Goal: Obtain resource: Download file/media

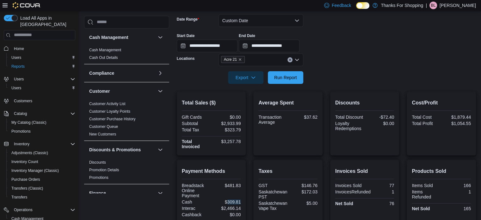
scroll to position [316, 0]
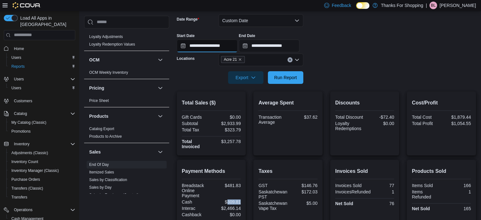
click at [203, 46] on input "**********" at bounding box center [207, 46] width 61 height 13
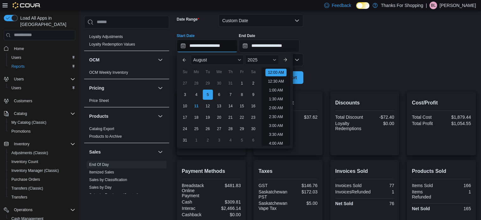
scroll to position [20, 0]
click at [242, 95] on div "8" at bounding box center [241, 94] width 11 height 11
type input "**********"
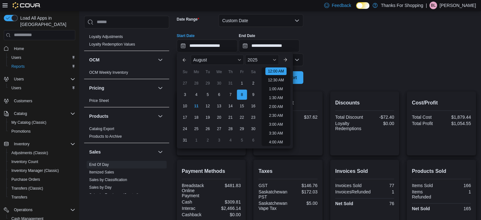
click at [343, 57] on form "**********" at bounding box center [326, 45] width 299 height 77
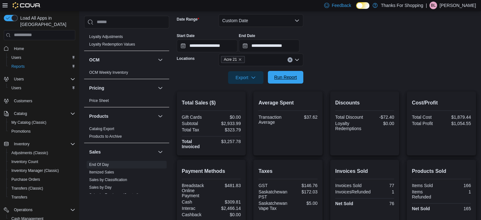
click at [294, 76] on span "Run Report" at bounding box center [285, 77] width 23 height 6
drag, startPoint x: 224, startPoint y: 123, endPoint x: 244, endPoint y: 124, distance: 19.9
click at [244, 124] on div "Total Sales ($) Gift Cards $0.00 Subtotal $3,523.93 Total Tax $392.55 Total Inv…" at bounding box center [211, 123] width 69 height 64
copy div "3,523.93"
click at [203, 42] on input "**********" at bounding box center [207, 46] width 61 height 13
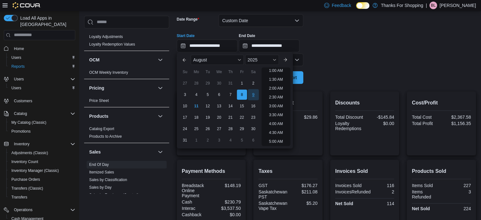
click at [256, 94] on div "9" at bounding box center [253, 94] width 11 height 11
type input "**********"
click at [347, 70] on div at bounding box center [326, 68] width 299 height 5
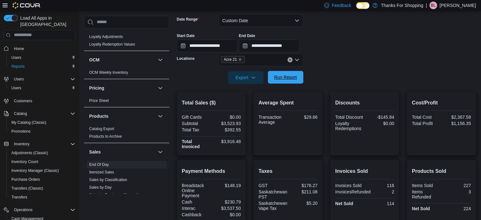
click at [283, 77] on span "Run Report" at bounding box center [285, 77] width 23 height 6
drag, startPoint x: 225, startPoint y: 124, endPoint x: 243, endPoint y: 123, distance: 18.3
click at [243, 123] on div "Total Sales ($) Gift Cards $0.00 Subtotal $2,435.07 Total Tax $276.21 Total Inv…" at bounding box center [211, 123] width 69 height 64
copy div "2,435.07"
drag, startPoint x: 206, startPoint y: 45, endPoint x: 209, endPoint y: 48, distance: 4.5
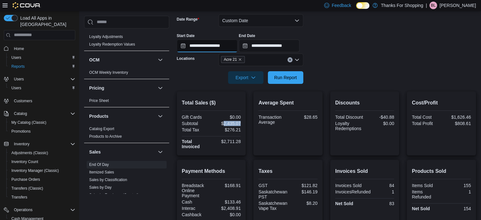
click at [206, 45] on input "**********" at bounding box center [207, 46] width 61 height 13
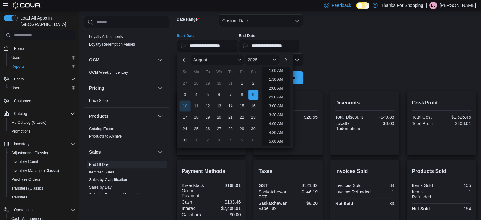
click at [182, 110] on div "10" at bounding box center [184, 105] width 11 height 11
type input "**********"
click at [397, 35] on div "**********" at bounding box center [326, 40] width 299 height 24
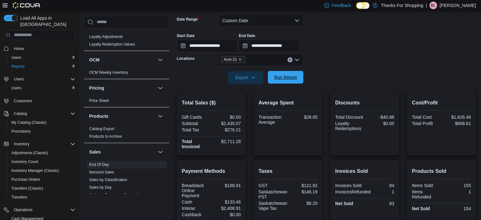
click at [289, 78] on span "Run Report" at bounding box center [285, 77] width 23 height 6
click at [228, 124] on div "$2,098.86" at bounding box center [226, 123] width 28 height 5
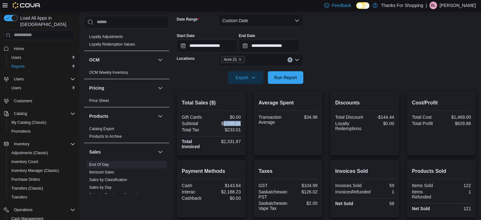
click at [228, 124] on div "$2,098.86" at bounding box center [226, 123] width 28 height 5
copy div "2,098.86"
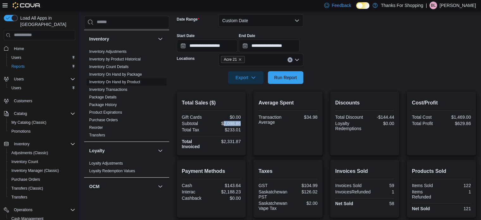
click at [132, 82] on link "Inventory On Hand by Product" at bounding box center [114, 82] width 51 height 4
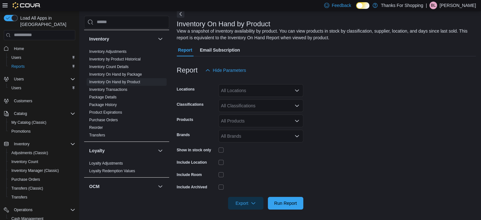
scroll to position [21, 0]
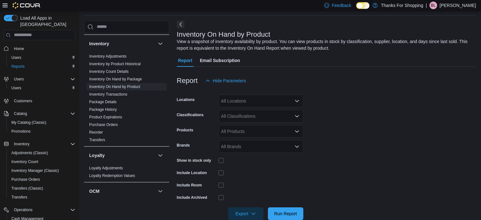
click at [259, 100] on div "All Locations" at bounding box center [260, 101] width 85 height 13
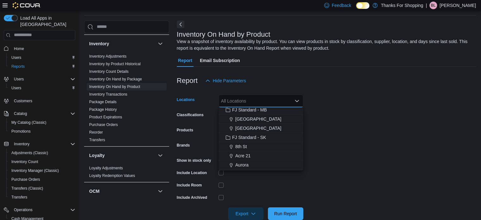
scroll to position [63, 0]
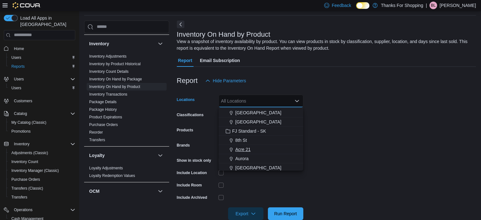
click at [247, 147] on span "Acre 21" at bounding box center [242, 149] width 15 height 6
click at [407, 109] on form "Locations [GEOGRAPHIC_DATA] 21 Combo box. Selected. Acre 21. Press Backspace to…" at bounding box center [326, 153] width 299 height 133
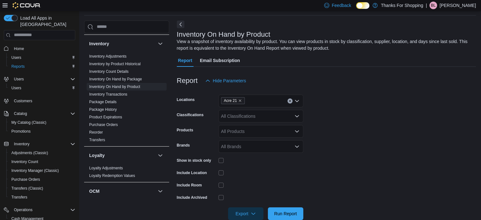
click at [270, 116] on div "All Classifications" at bounding box center [260, 116] width 85 height 13
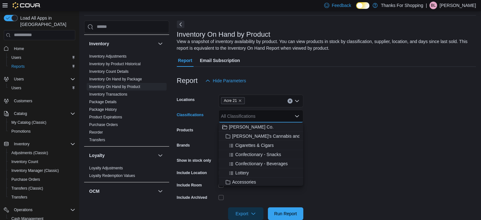
click at [333, 130] on form "Locations Acre 21 Classifications All Classifications Combo box. Selected. Comb…" at bounding box center [326, 153] width 299 height 133
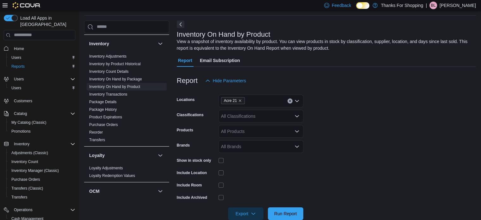
drag, startPoint x: 257, startPoint y: 129, endPoint x: 258, endPoint y: 134, distance: 4.9
click at [256, 129] on div "All Products" at bounding box center [260, 131] width 85 height 13
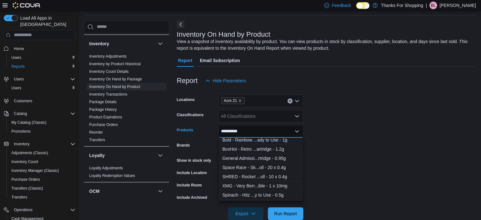
scroll to position [95, 0]
type input "**********"
click at [266, 184] on div "Spinach - Hitz ...y to Use - 0.5g" at bounding box center [260, 184] width 77 height 6
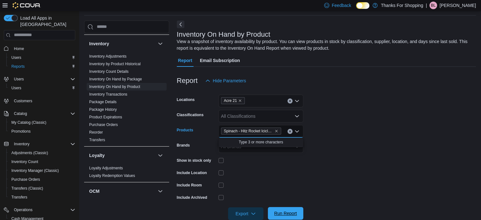
click at [281, 212] on span "Run Report" at bounding box center [285, 213] width 23 height 6
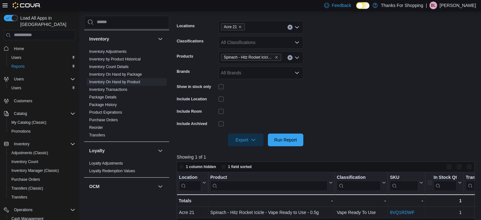
scroll to position [179, 0]
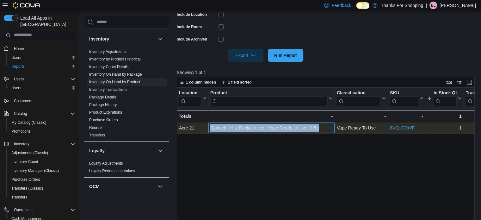
drag, startPoint x: 210, startPoint y: 128, endPoint x: 326, endPoint y: 130, distance: 116.7
click at [326, 130] on div "Spinach - Hitz Rocket Icicle - Vape Ready to Use - 0.5g - Product, column 2, ro…" at bounding box center [271, 127] width 126 height 11
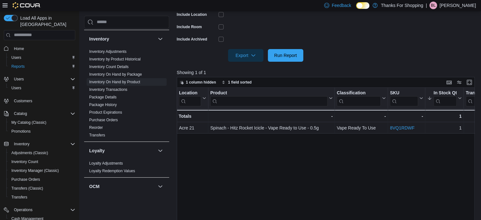
click at [264, 155] on div "Location Click to view column header actions Product Click to view column heade…" at bounding box center [327, 170] width 301 height 165
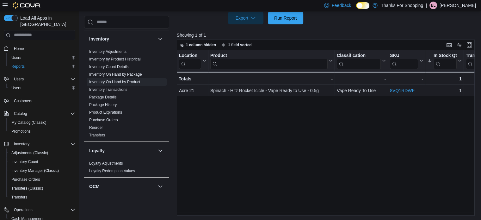
scroll to position [217, 0]
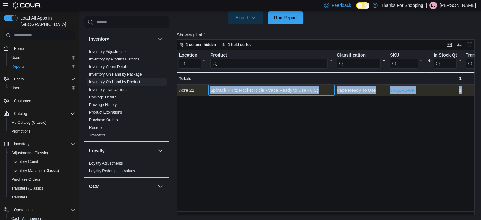
drag, startPoint x: 209, startPoint y: 90, endPoint x: 461, endPoint y: 88, distance: 251.6
copy div "Spinach - Hitz Rocket Icicle - Vape Ready to Use - 0.5g - Product, column 2, ro…"
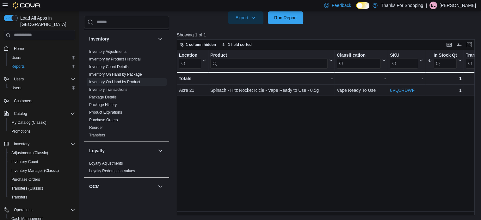
click at [320, 179] on div "Location Click to view column header actions Product Click to view column heade…" at bounding box center [327, 132] width 301 height 165
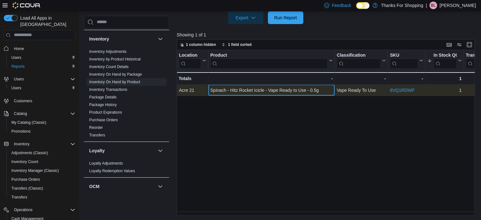
click at [306, 91] on div "Spinach - Hitz Rocket Icicle - Vape Ready to Use - 0.5g" at bounding box center [271, 90] width 122 height 8
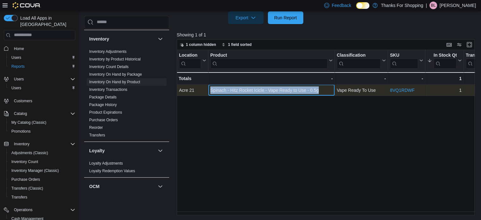
drag, startPoint x: 327, startPoint y: 89, endPoint x: 203, endPoint y: 91, distance: 123.9
copy div "- Location, column 1, row 1 Spinach - Hitz Rocket Icicle - Vape Ready to Use - …"
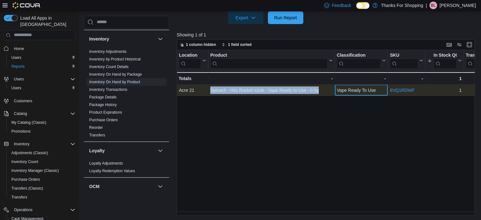
click at [369, 89] on div "Vape Ready To Use" at bounding box center [361, 90] width 49 height 8
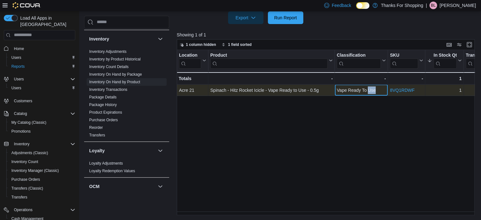
click at [369, 89] on div "Vape Ready To Use" at bounding box center [361, 90] width 49 height 8
click at [375, 89] on div "Vape Ready To Use" at bounding box center [361, 90] width 49 height 8
drag, startPoint x: 381, startPoint y: 90, endPoint x: 336, endPoint y: 89, distance: 44.3
click at [337, 89] on div "Vape Ready To Use" at bounding box center [361, 90] width 49 height 8
copy div "Vape Ready To Use"
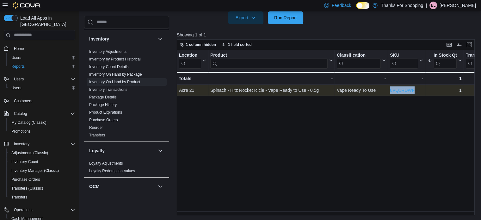
drag, startPoint x: 412, startPoint y: 90, endPoint x: 389, endPoint y: 89, distance: 22.5
click at [390, 89] on div "8VQ1RDWF" at bounding box center [406, 90] width 33 height 8
copy link "8VQ1RDWF"
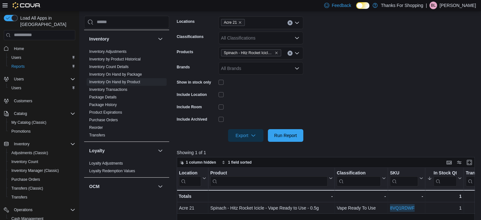
scroll to position [90, 0]
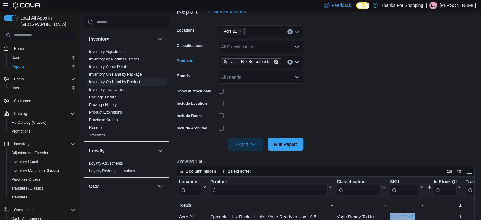
click at [277, 60] on icon "Remove Spinach - Hitz Rocket Icicle - Vape Ready to Use - 0.5g from selection i…" at bounding box center [276, 61] width 3 height 3
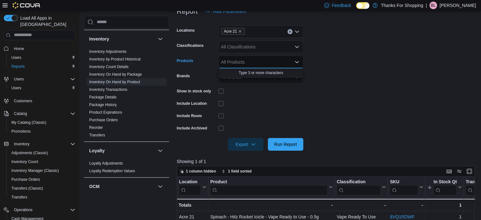
click at [275, 62] on div "All Products" at bounding box center [260, 62] width 85 height 13
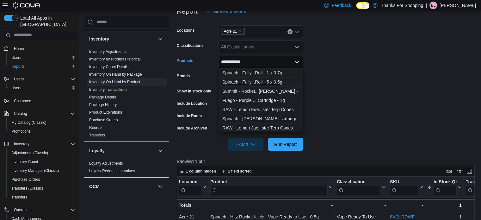
type input "**********"
click at [281, 84] on div "Spinach - Fully...Roll - 5 x 0.5g" at bounding box center [260, 82] width 77 height 6
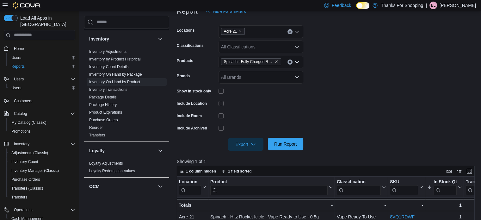
click at [284, 139] on span "Run Report" at bounding box center [286, 144] width 28 height 13
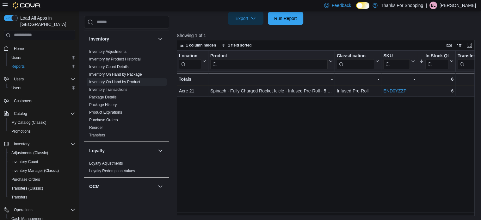
scroll to position [217, 0]
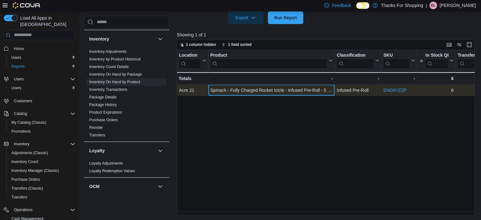
click at [211, 89] on div "Spinach - Fully Charged Rocket Icicle - Infused Pre-Roll - 5 x 0.5g" at bounding box center [271, 90] width 122 height 8
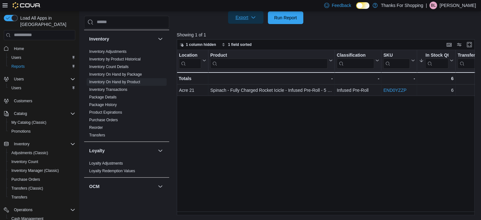
click at [248, 19] on span "Export" at bounding box center [246, 17] width 28 height 13
click at [250, 34] on button "Export to Excel" at bounding box center [247, 30] width 36 height 13
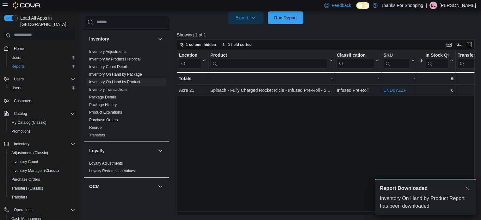
scroll to position [0, 0]
